Goal: Task Accomplishment & Management: Manage account settings

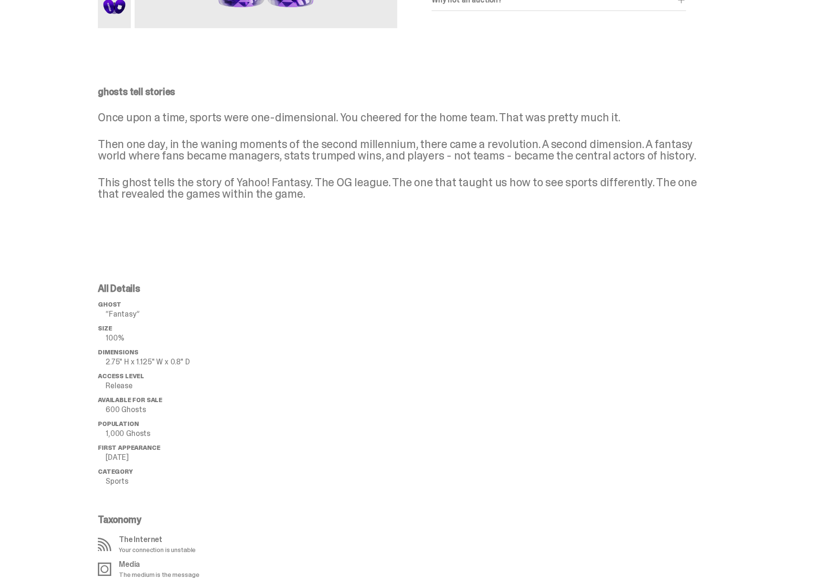
scroll to position [804, 0]
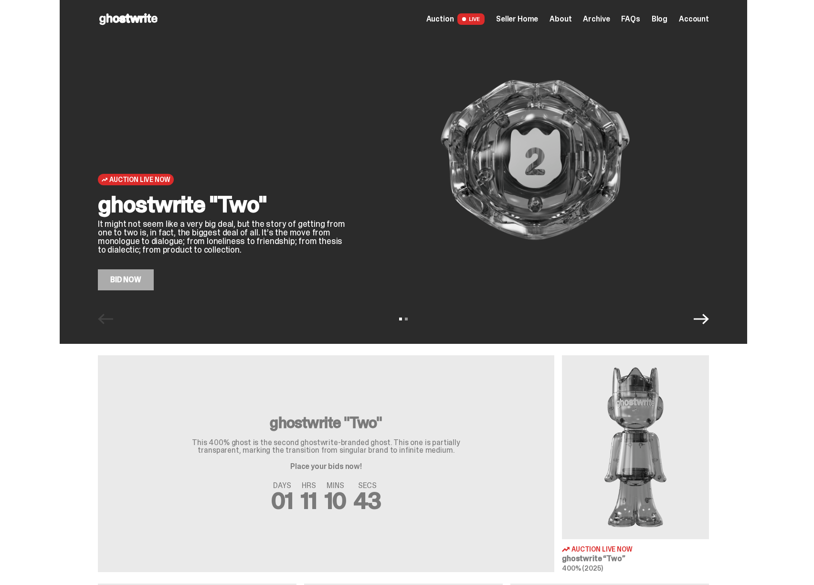
click at [528, 21] on span "Seller Home" at bounding box center [517, 19] width 42 height 8
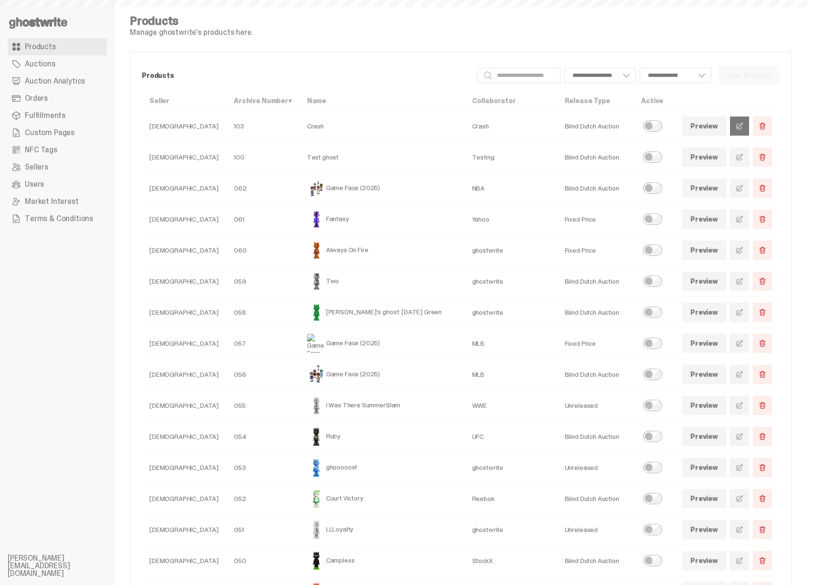
select select
click at [740, 124] on link at bounding box center [739, 125] width 19 height 19
click at [738, 219] on link at bounding box center [739, 219] width 19 height 19
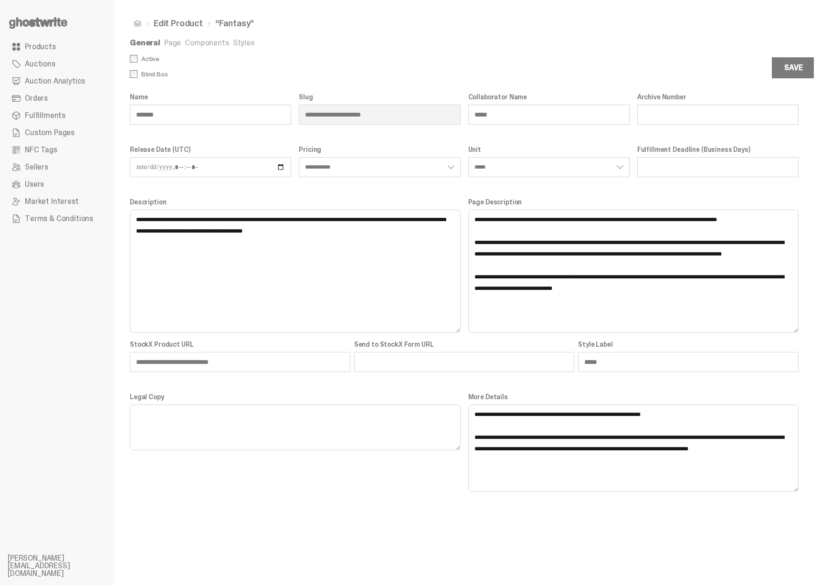
drag, startPoint x: 795, startPoint y: 447, endPoint x: 800, endPoint y: 490, distance: 43.2
click at [800, 490] on div "**********" at bounding box center [464, 292] width 699 height 585
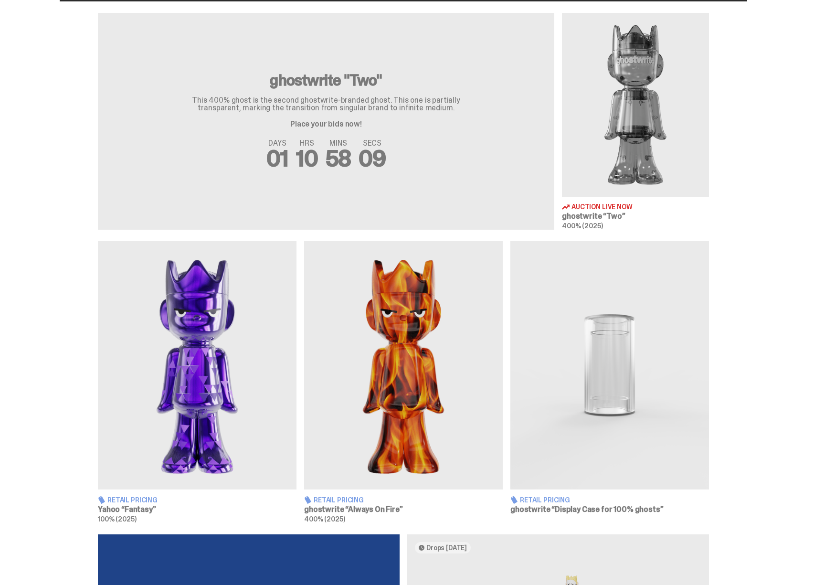
scroll to position [344, 0]
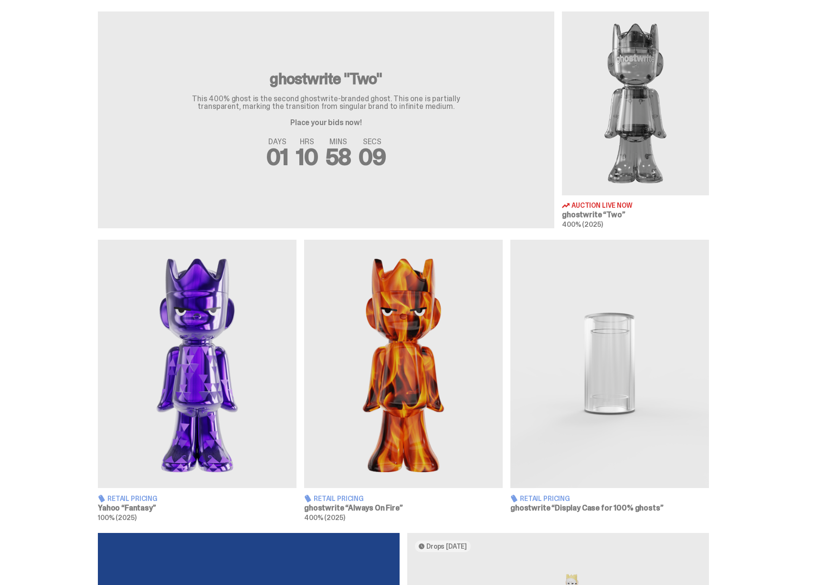
click at [182, 340] on img at bounding box center [197, 364] width 199 height 248
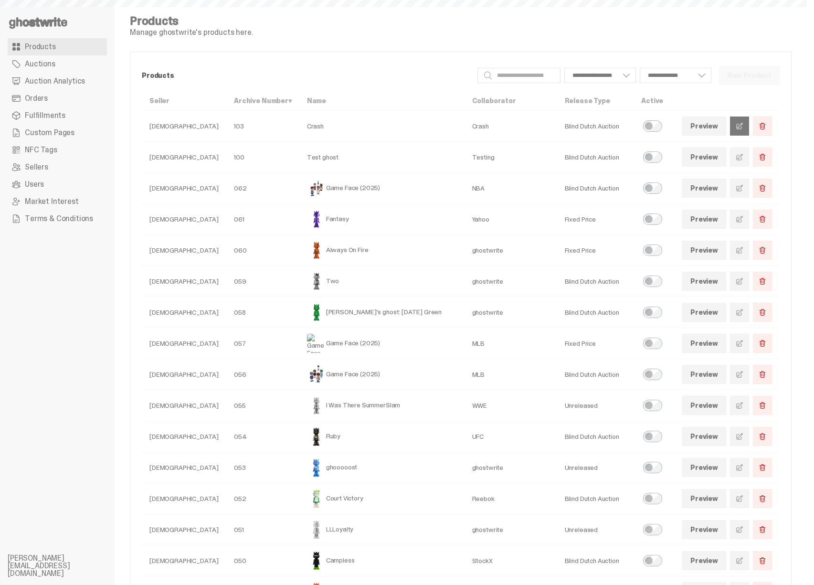
select select
click at [55, 86] on link "Auction Analytics" at bounding box center [57, 81] width 99 height 17
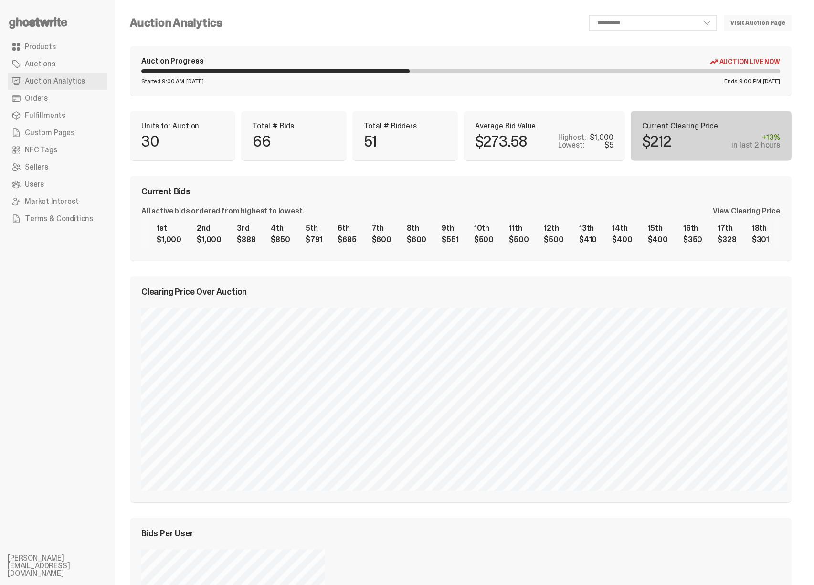
click at [739, 210] on div "View Clearing Price" at bounding box center [746, 211] width 67 height 8
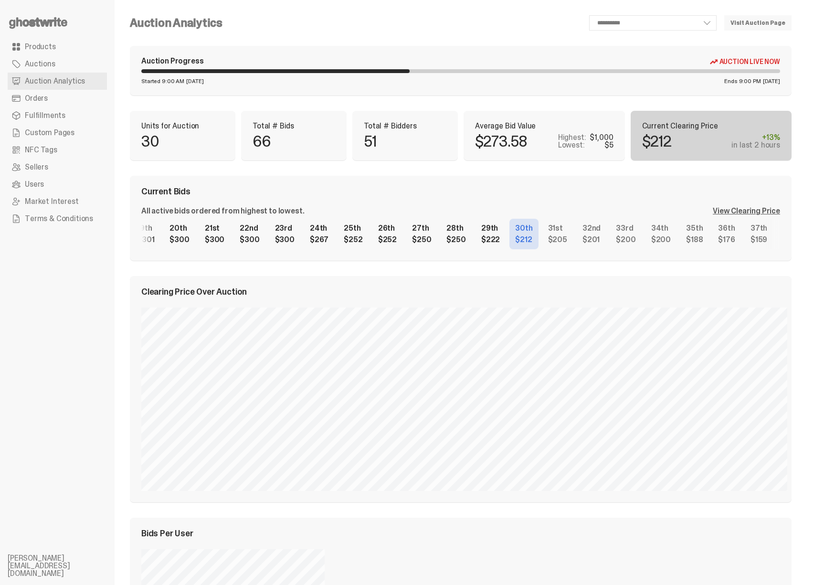
scroll to position [0, 672]
